Goal: Navigation & Orientation: Find specific page/section

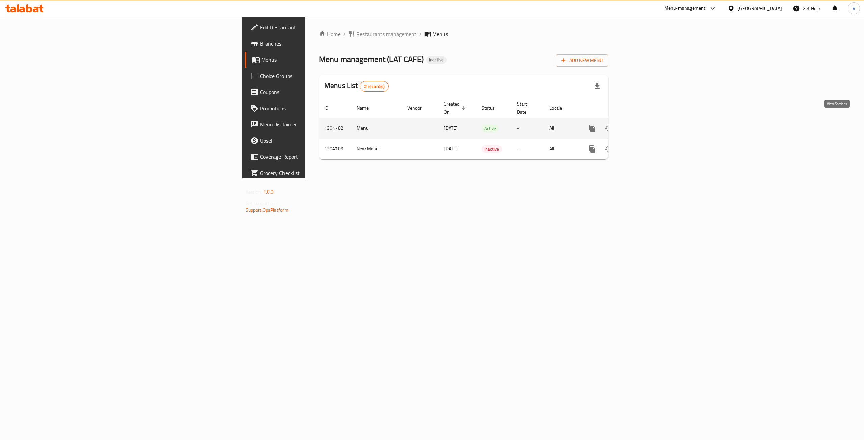
click at [645, 124] on icon "enhanced table" at bounding box center [641, 128] width 8 height 8
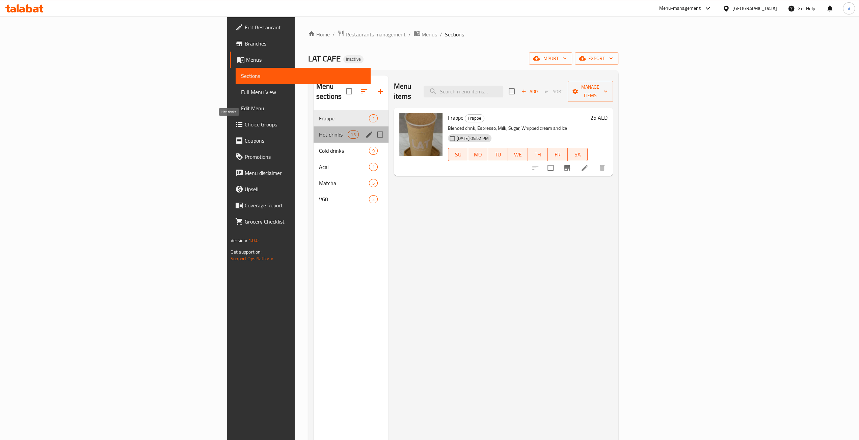
click at [319, 131] on span "Hot drinks" at bounding box center [333, 135] width 29 height 8
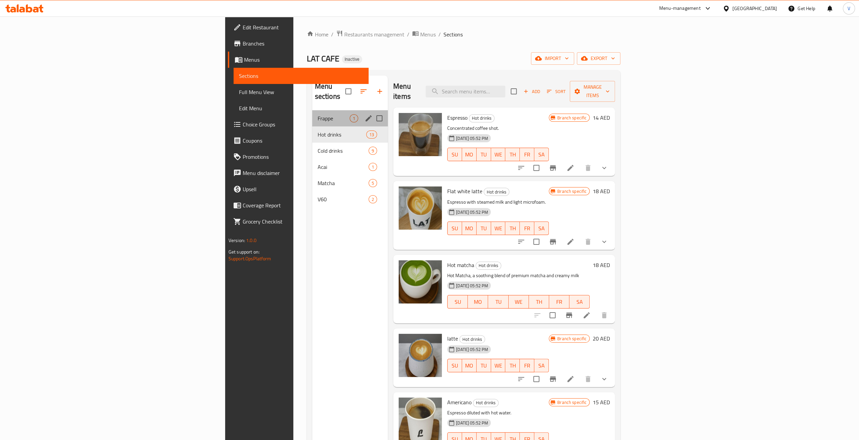
click at [312, 112] on div "Frappe 1" at bounding box center [350, 118] width 76 height 16
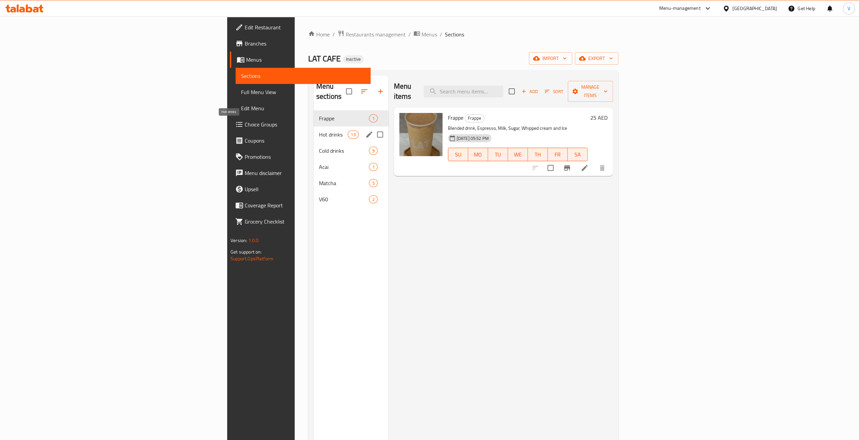
click at [319, 131] on span "Hot drinks" at bounding box center [333, 135] width 29 height 8
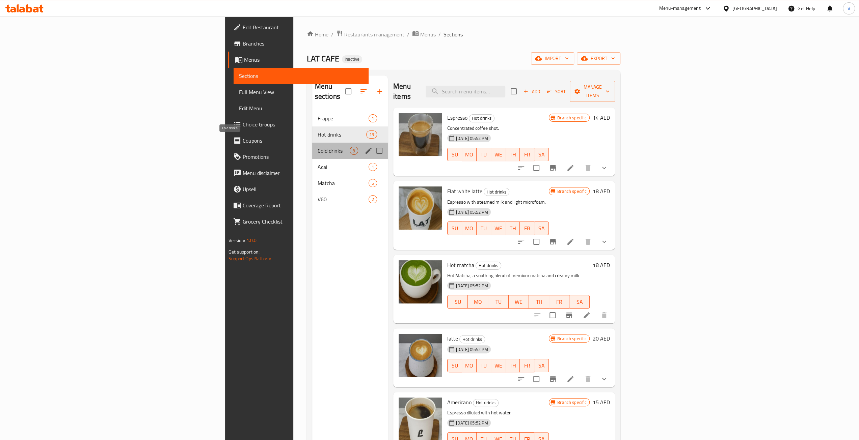
click at [317, 147] on span "Cold drinks" at bounding box center [333, 151] width 32 height 8
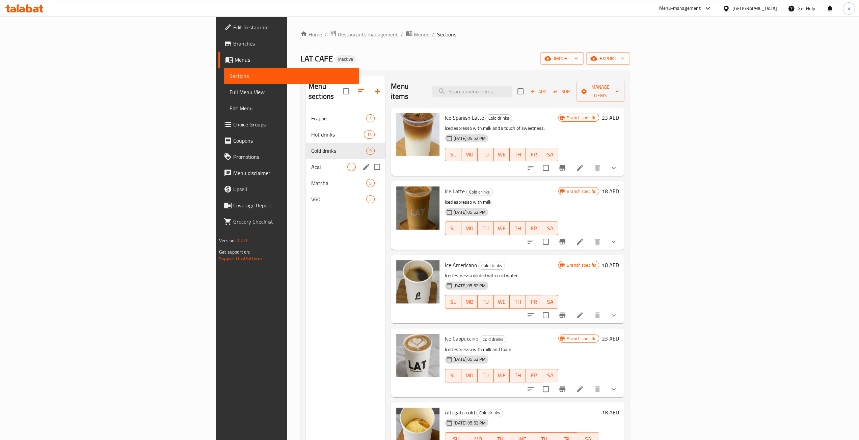
click at [306, 162] on div "Acai 1" at bounding box center [346, 167] width 80 height 16
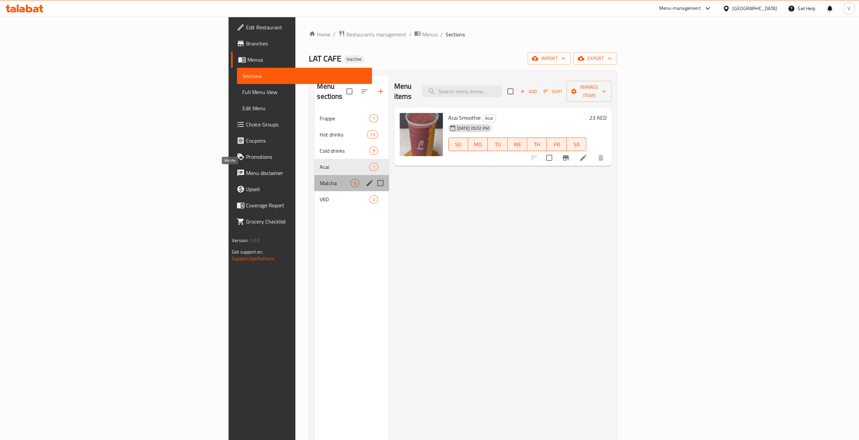
click at [319, 179] on span "Matcha" at bounding box center [334, 183] width 31 height 8
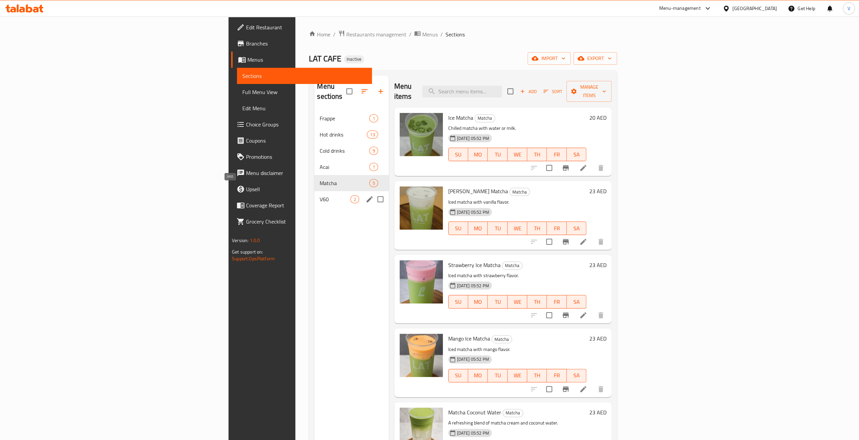
click at [319, 195] on span "V60" at bounding box center [334, 199] width 31 height 8
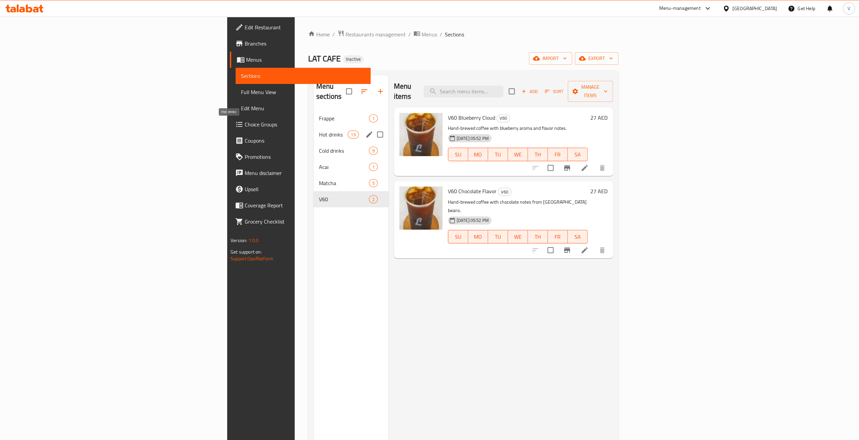
click at [319, 131] on span "Hot drinks" at bounding box center [333, 135] width 29 height 8
